Goal: Information Seeking & Learning: Learn about a topic

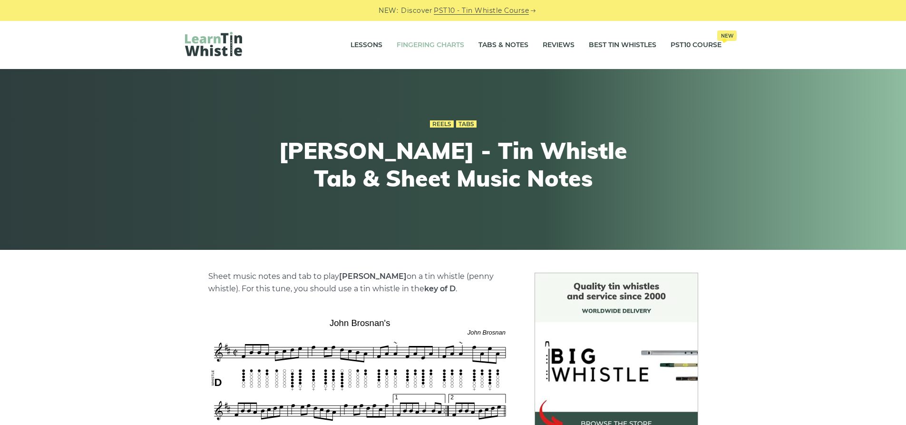
click at [424, 42] on link "Fingering Charts" at bounding box center [431, 45] width 68 height 24
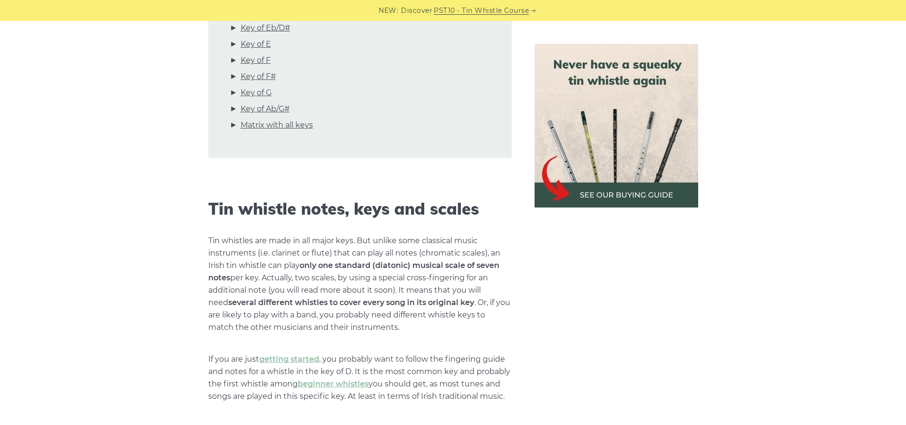
scroll to position [333, 0]
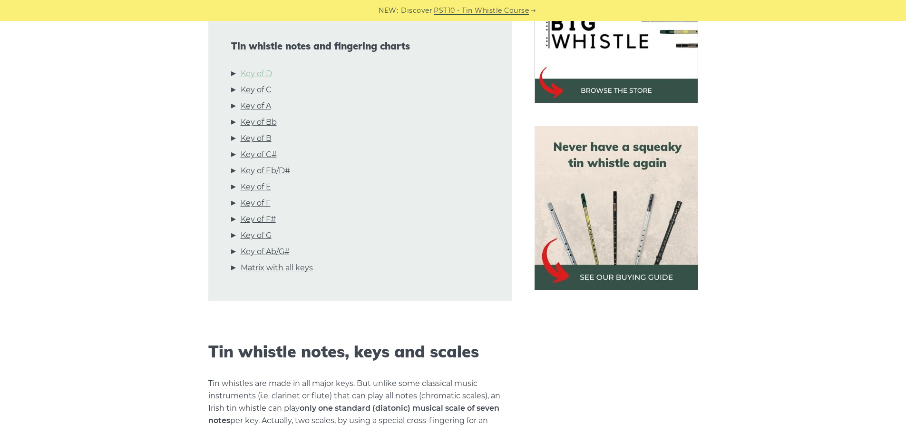
click at [256, 68] on link "Key of D" at bounding box center [256, 74] width 31 height 12
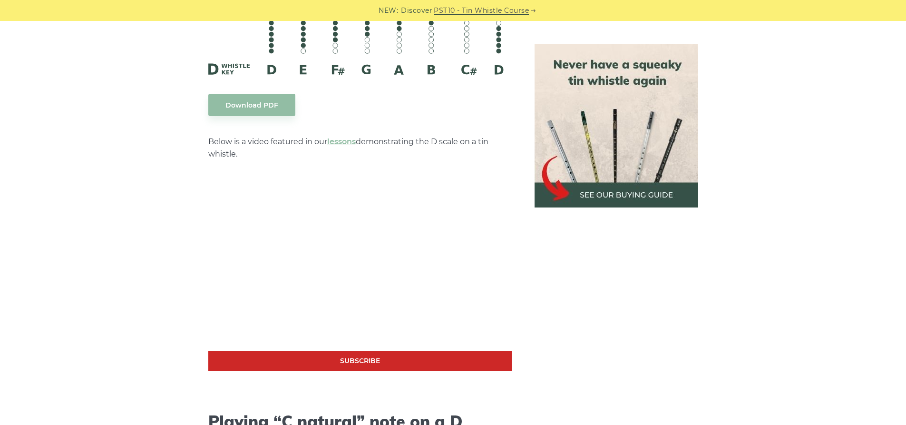
scroll to position [1578, 0]
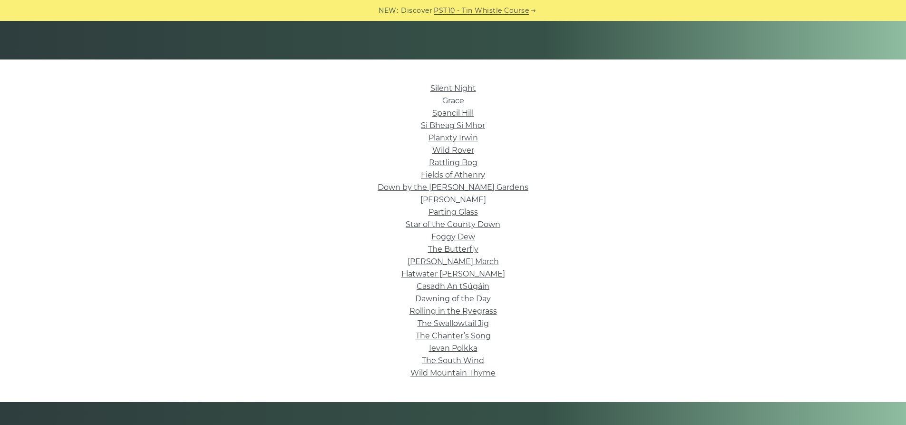
scroll to position [238, 0]
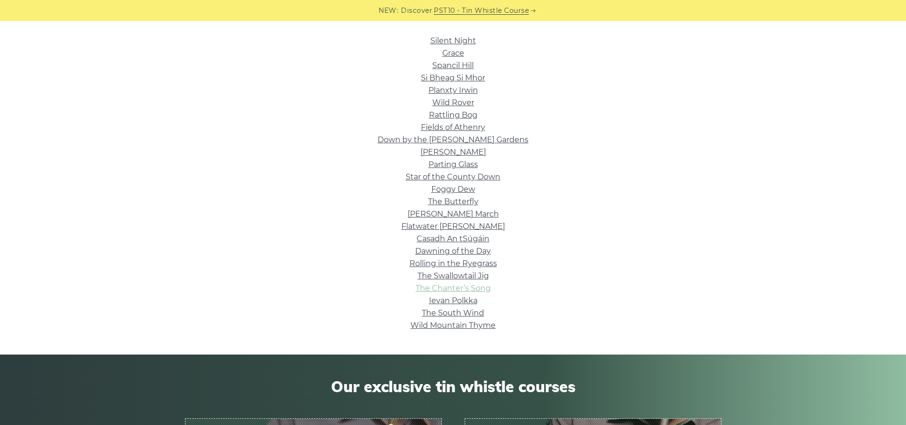
click at [443, 284] on link "The Chanter’s Song" at bounding box center [453, 287] width 75 height 9
click at [451, 312] on link "The South Wind" at bounding box center [453, 312] width 62 height 9
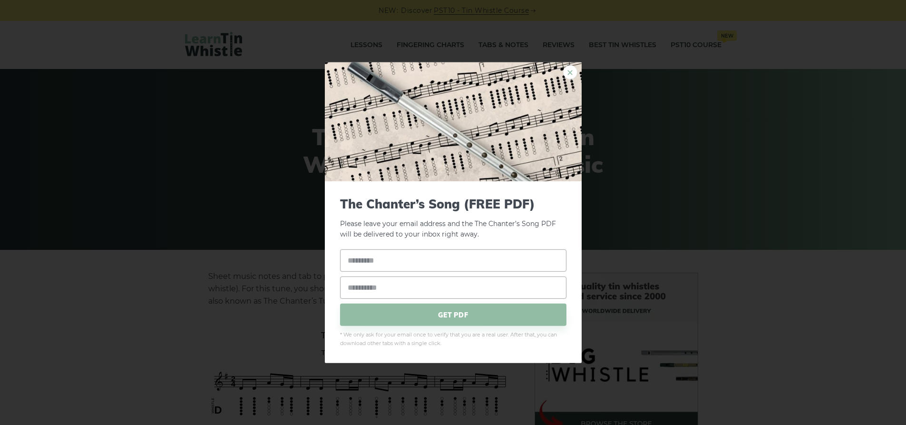
click at [567, 67] on link "×" at bounding box center [570, 72] width 14 height 14
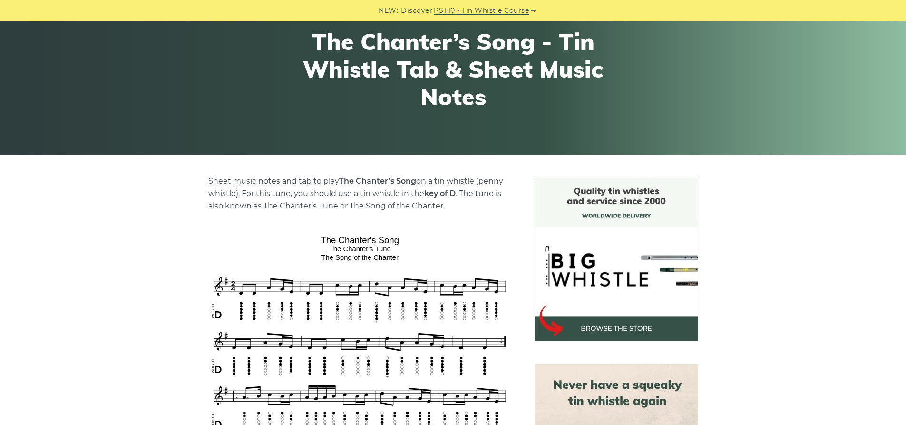
scroll to position [190, 0]
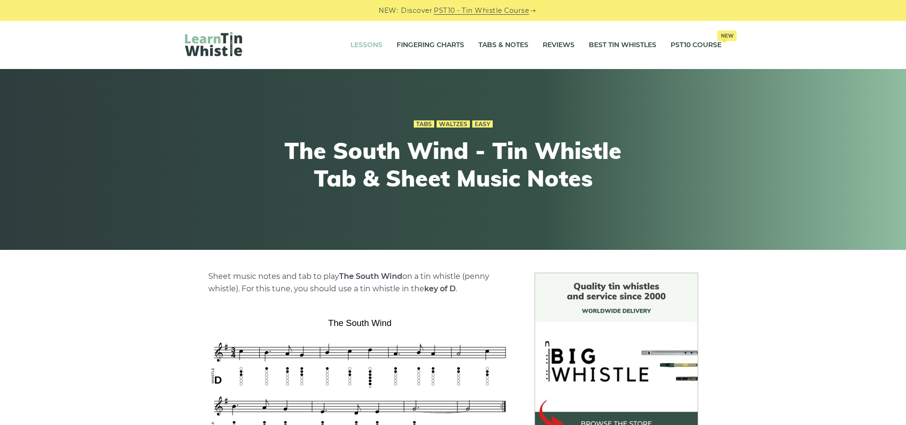
click at [359, 45] on link "Lessons" at bounding box center [367, 45] width 32 height 24
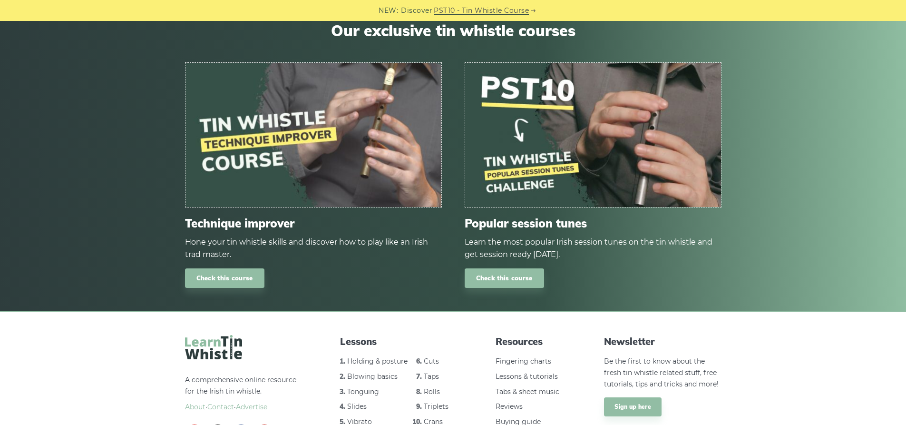
scroll to position [1295, 0]
